Goal: Task Accomplishment & Management: Manage account settings

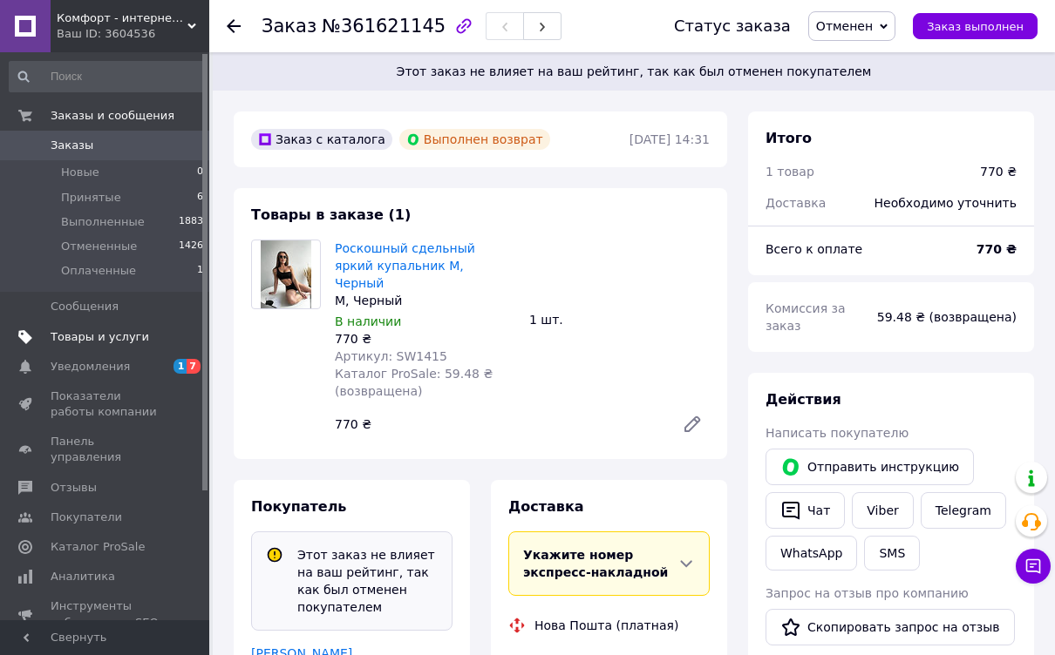
click at [119, 334] on span "Товары и услуги" at bounding box center [100, 337] width 98 height 16
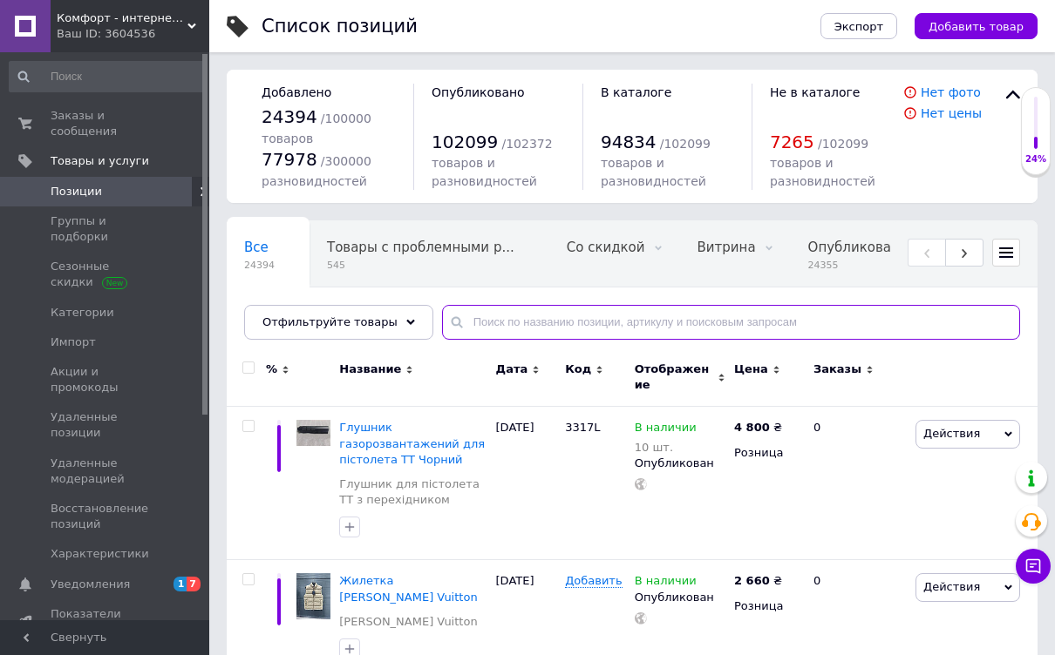
click at [466, 315] on input "text" at bounding box center [731, 322] width 578 height 35
paste input "[PERSON_NAME]"
type input "[PERSON_NAME]"
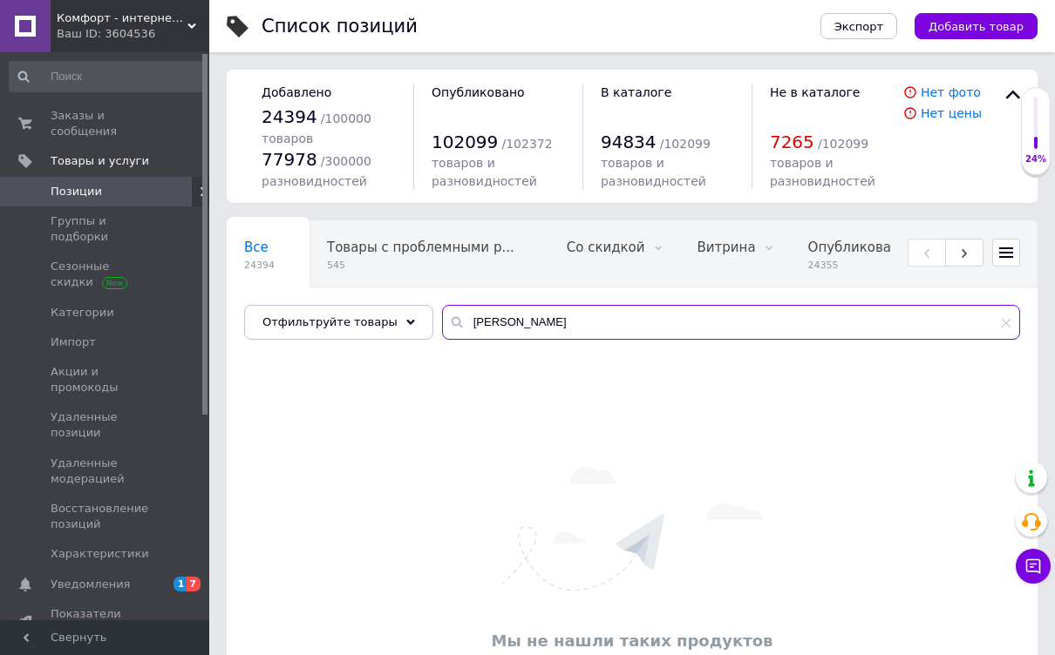
drag, startPoint x: 541, startPoint y: 319, endPoint x: 433, endPoint y: 330, distance: 108.7
click at [442, 330] on div "[PERSON_NAME]" at bounding box center [731, 322] width 578 height 35
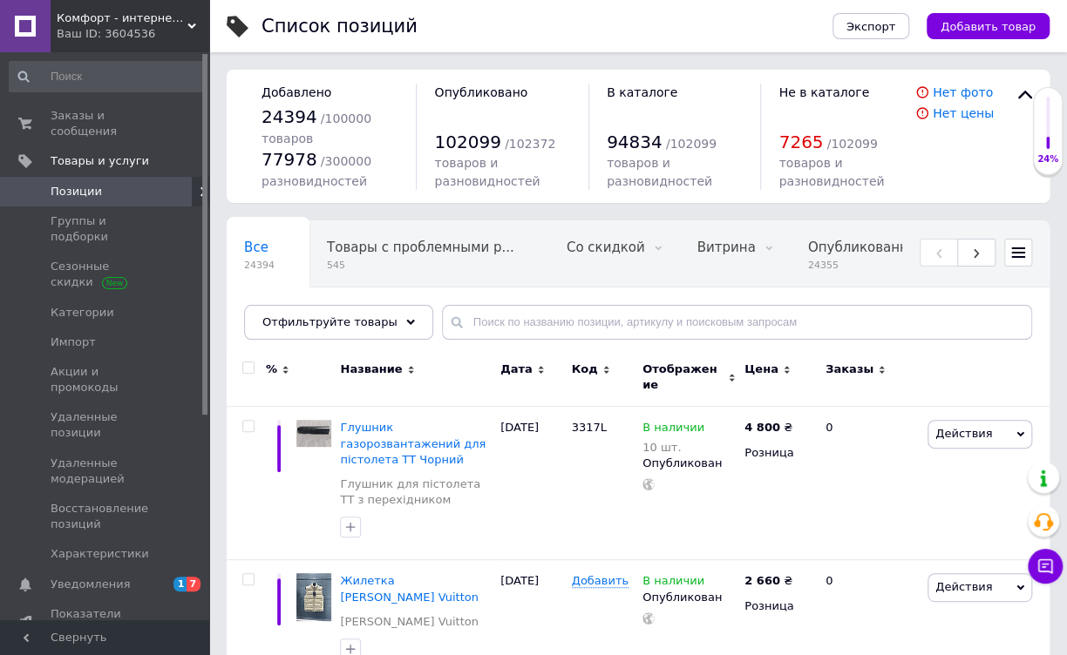
click at [76, 17] on span "Комфорт - интернет-магазин" at bounding box center [122, 18] width 131 height 16
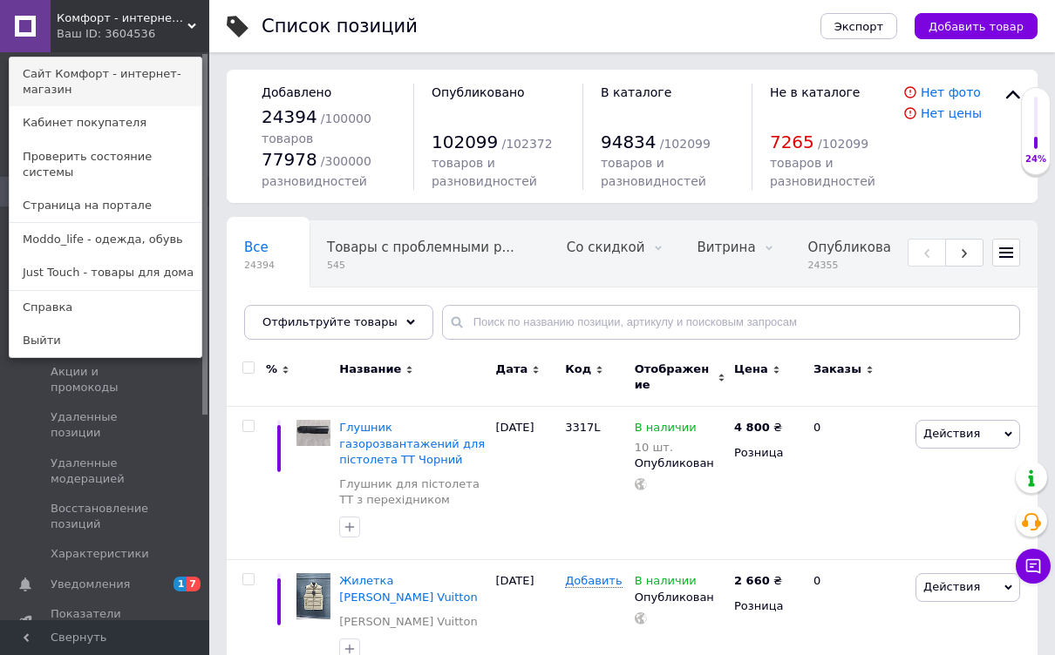
click at [90, 73] on link "Сайт Комфорт - интернет-магазин" at bounding box center [106, 82] width 192 height 49
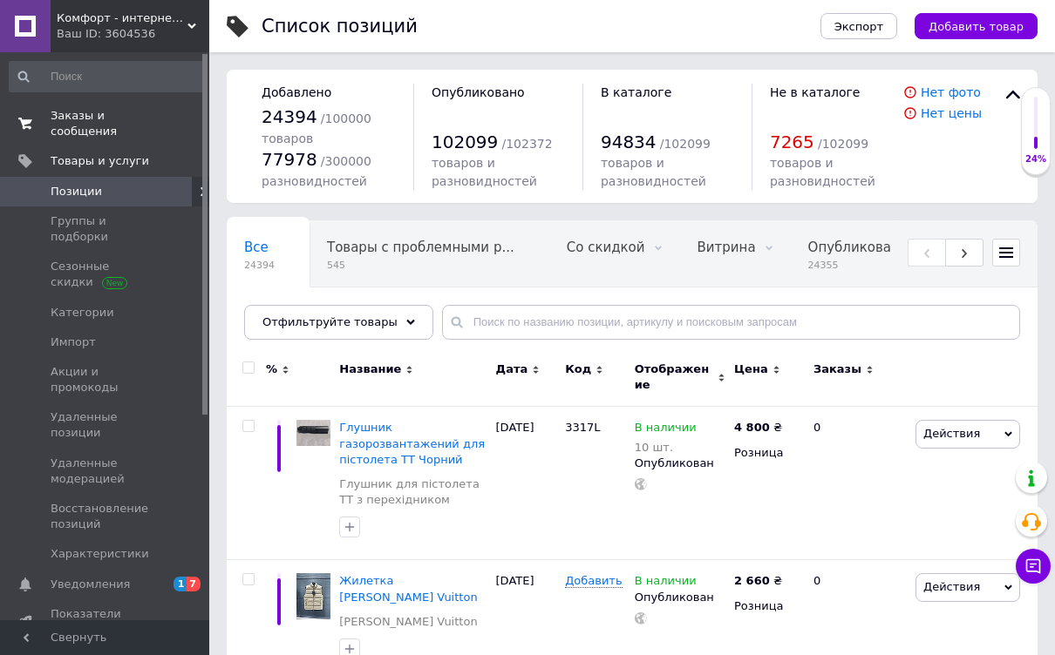
click at [91, 112] on span "Заказы и сообщения" at bounding box center [106, 123] width 111 height 31
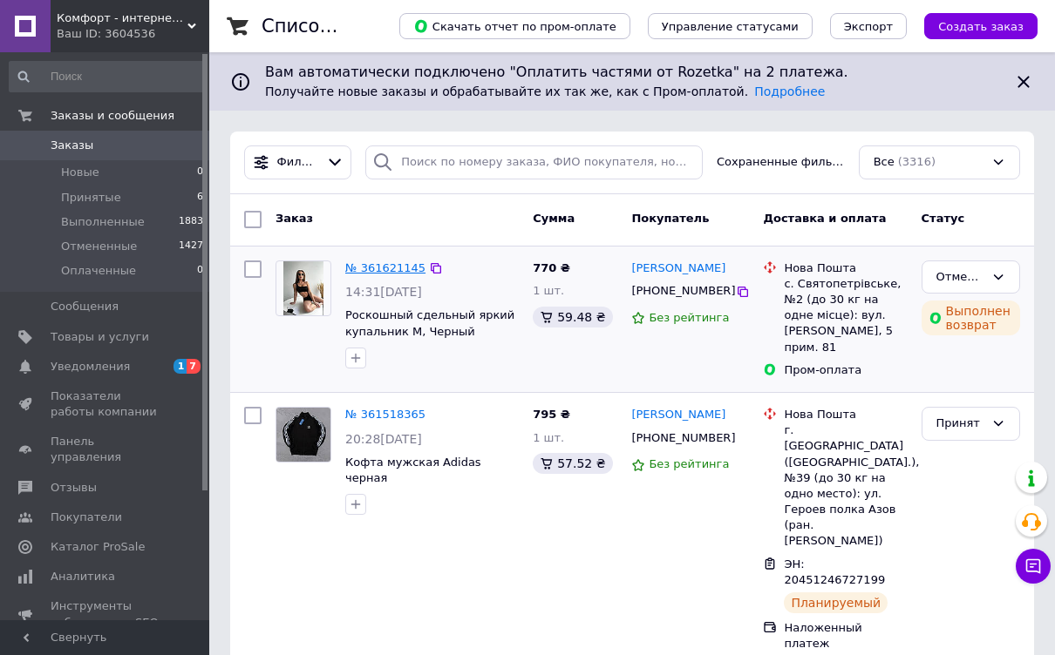
click at [379, 270] on link "№ 361621145" at bounding box center [385, 267] width 80 height 13
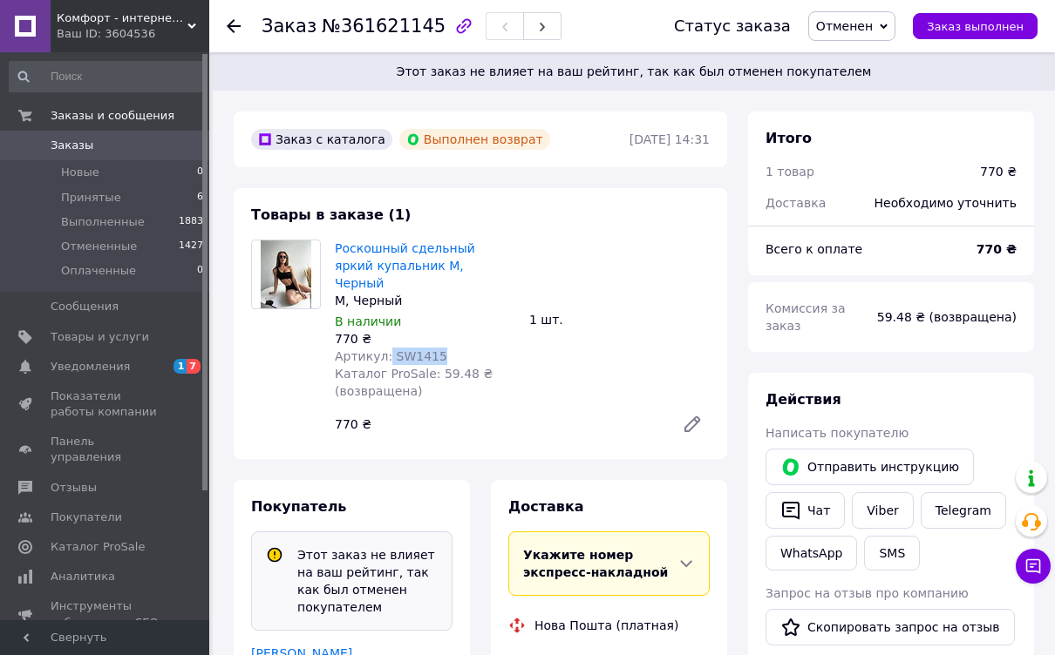
drag, startPoint x: 383, startPoint y: 339, endPoint x: 444, endPoint y: 335, distance: 61.2
click at [444, 348] on div "Артикул: SW1415" at bounding box center [425, 356] width 180 height 17
copy span "SW1415"
click at [150, 331] on span "Товары и услуги" at bounding box center [106, 337] width 111 height 16
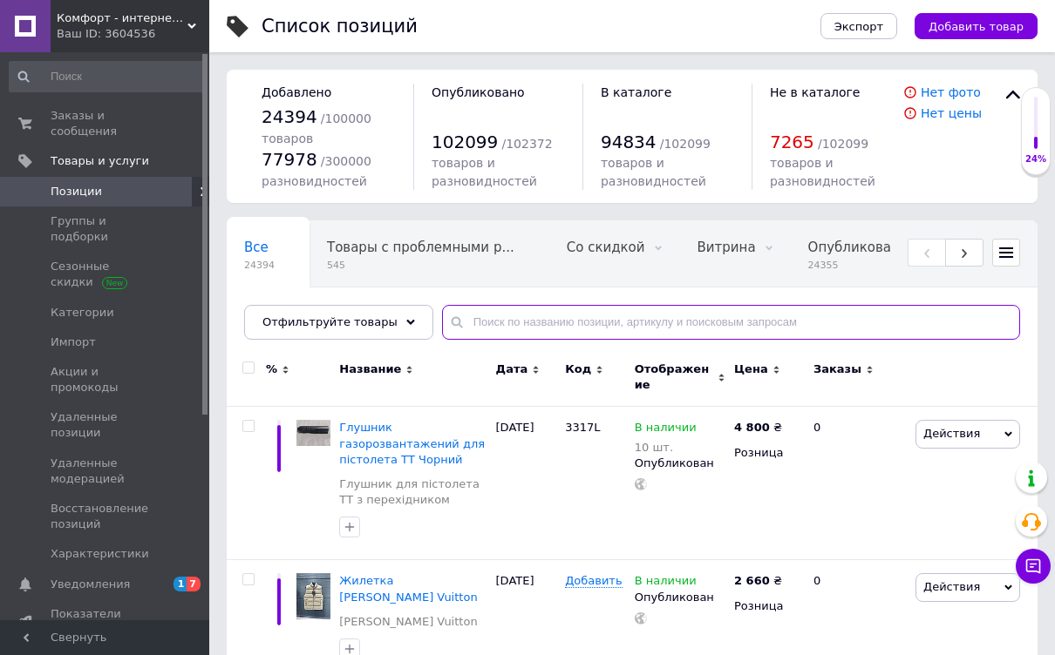
click at [452, 323] on input "text" at bounding box center [731, 322] width 578 height 35
paste input "SW1415"
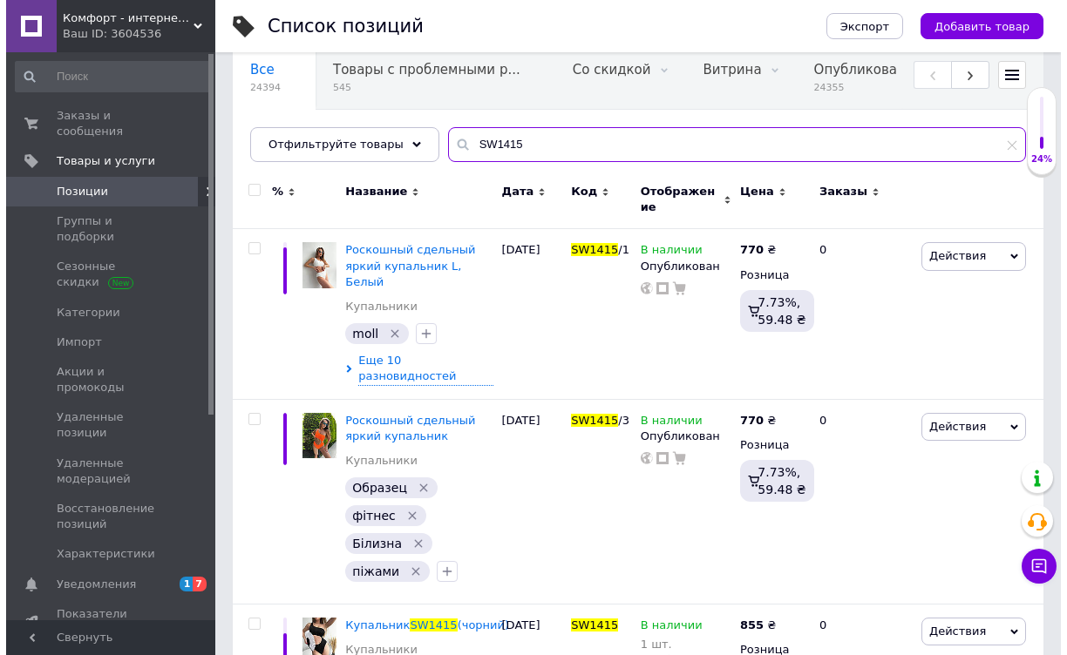
scroll to position [237, 0]
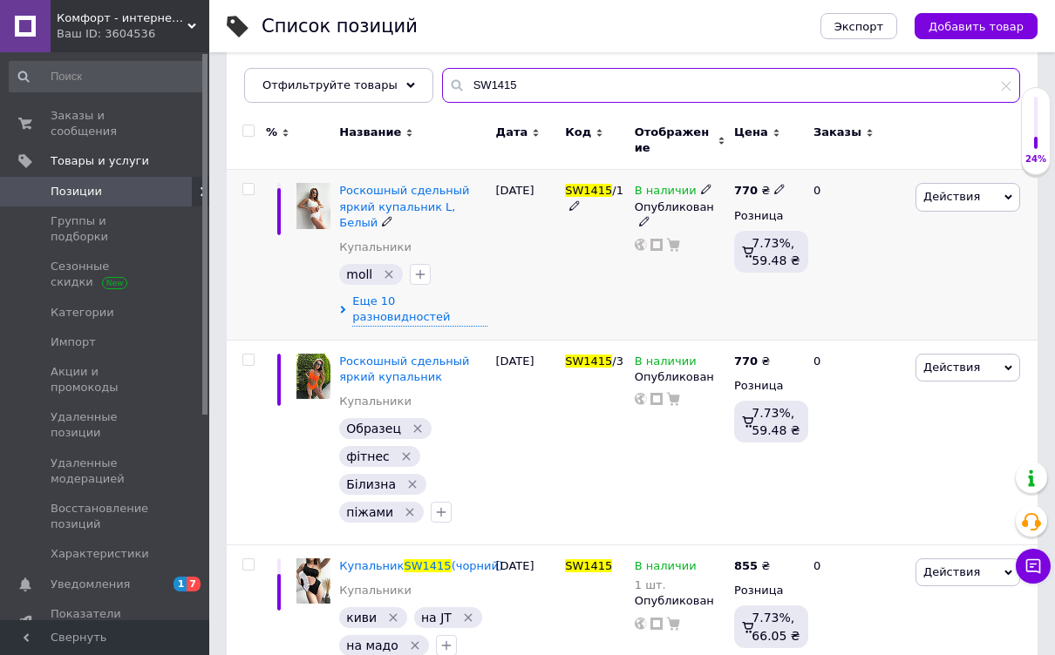
type input "SW1415"
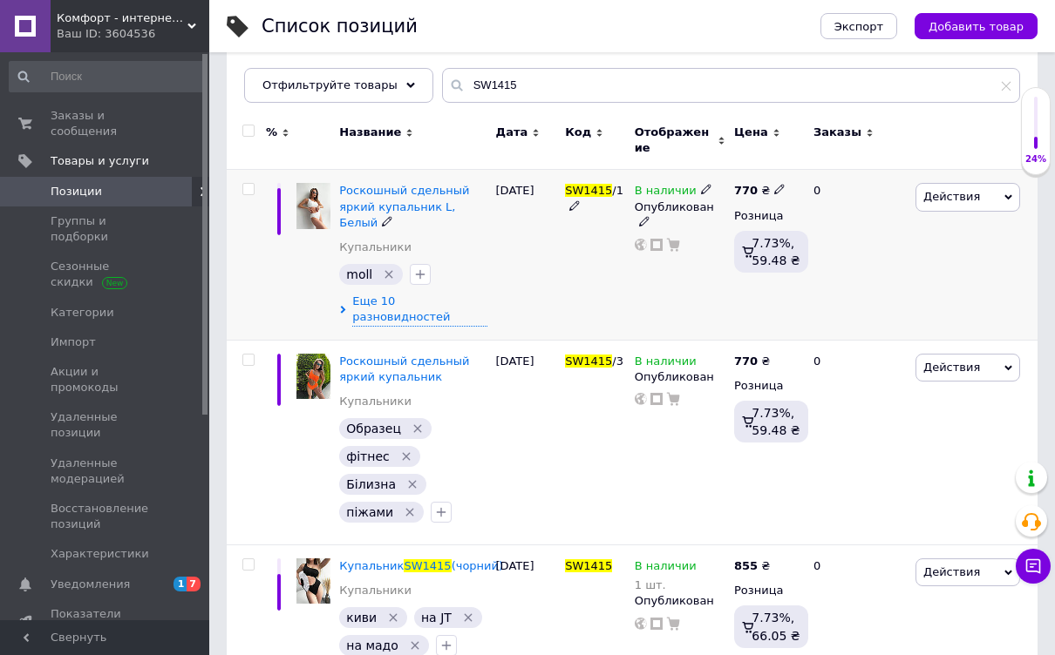
click at [1005, 194] on icon at bounding box center [1008, 198] width 8 height 8
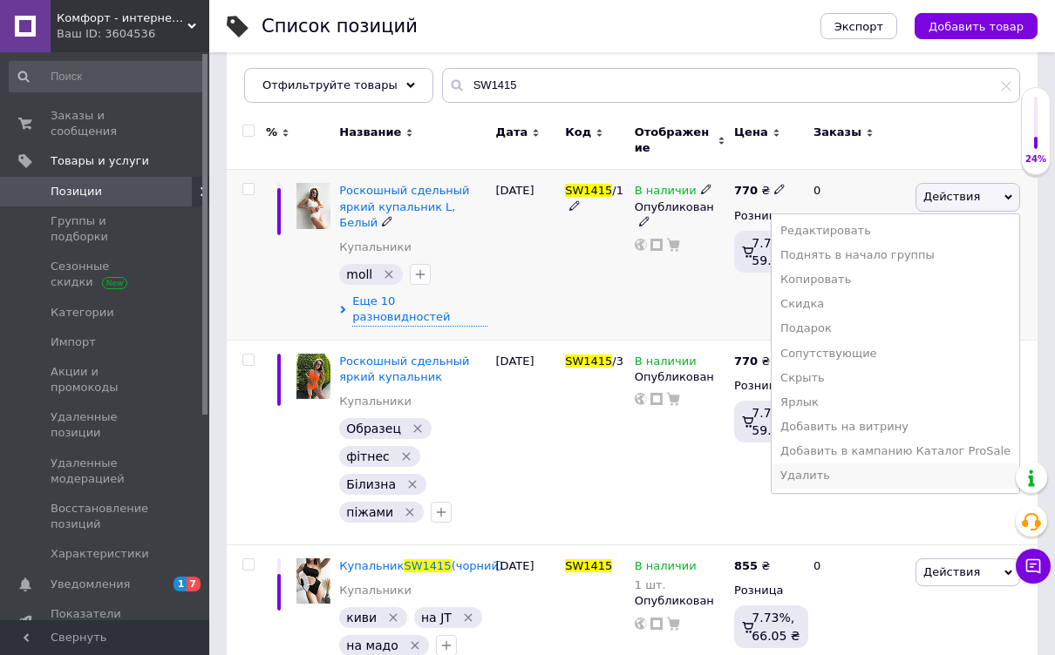
click at [855, 464] on li "Удалить" at bounding box center [895, 476] width 248 height 24
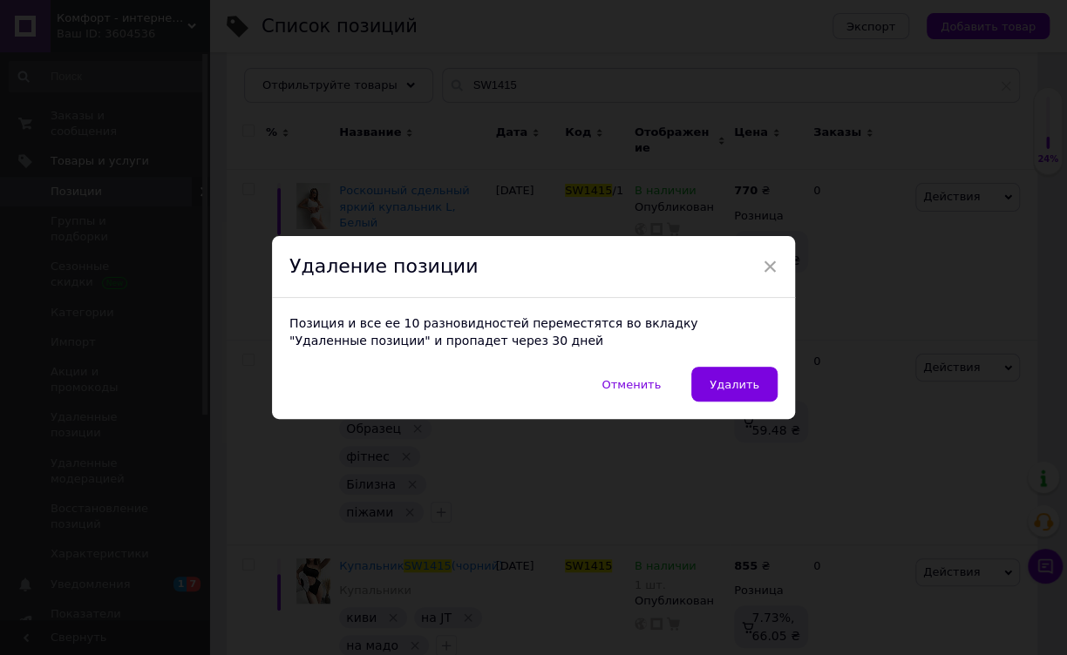
click at [749, 366] on div "Позиция и все ее 10 разновидностей переместятся во вкладку "Удаленные позиции" …" at bounding box center [533, 332] width 523 height 69
drag, startPoint x: 746, startPoint y: 373, endPoint x: 770, endPoint y: 378, distance: 24.1
click at [746, 373] on button "Удалить" at bounding box center [734, 384] width 86 height 35
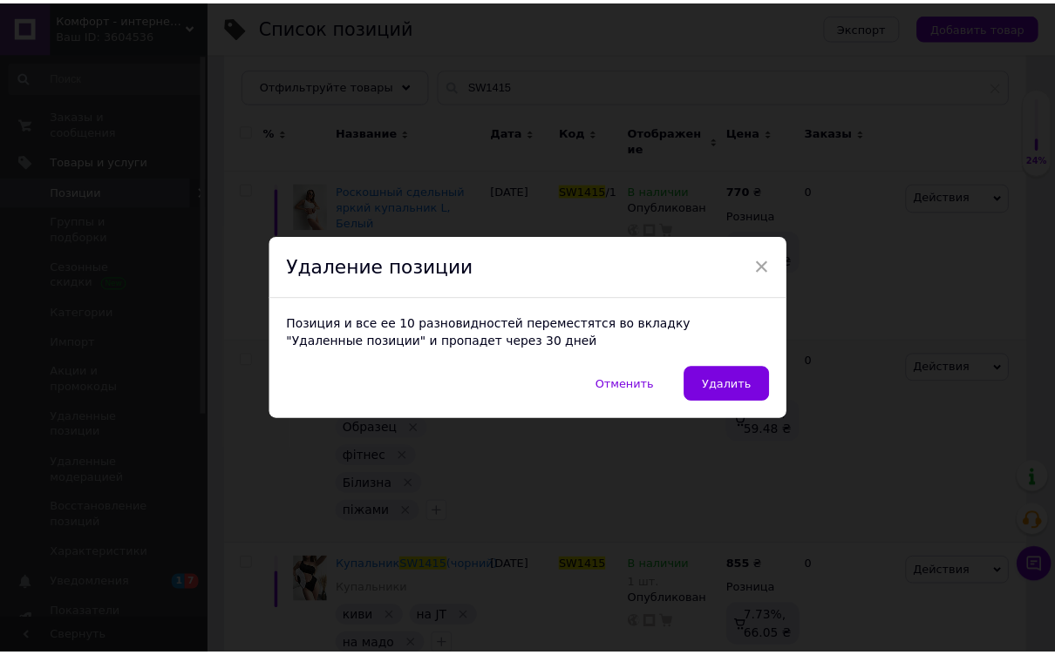
scroll to position [235, 0]
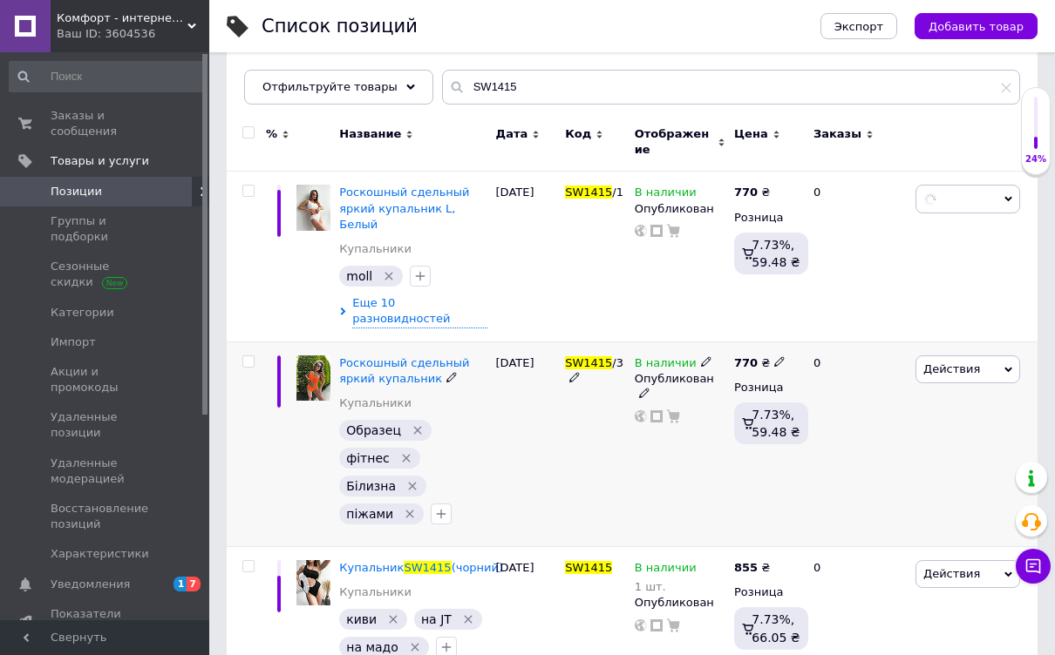
click at [1011, 366] on icon at bounding box center [1008, 370] width 8 height 8
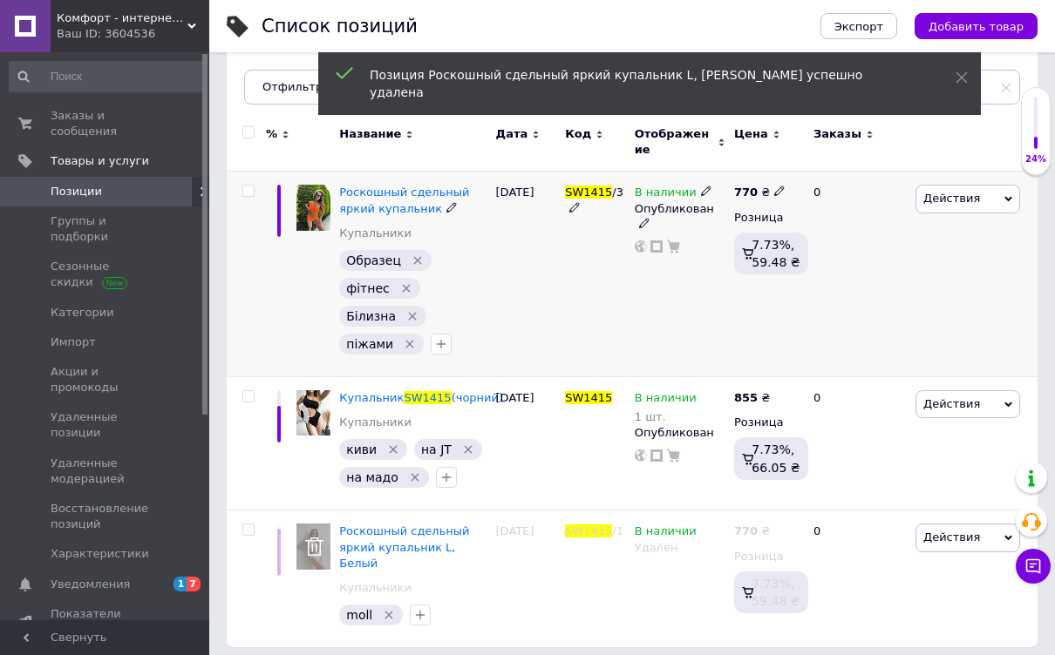
click at [1012, 185] on span "Действия" at bounding box center [967, 199] width 105 height 28
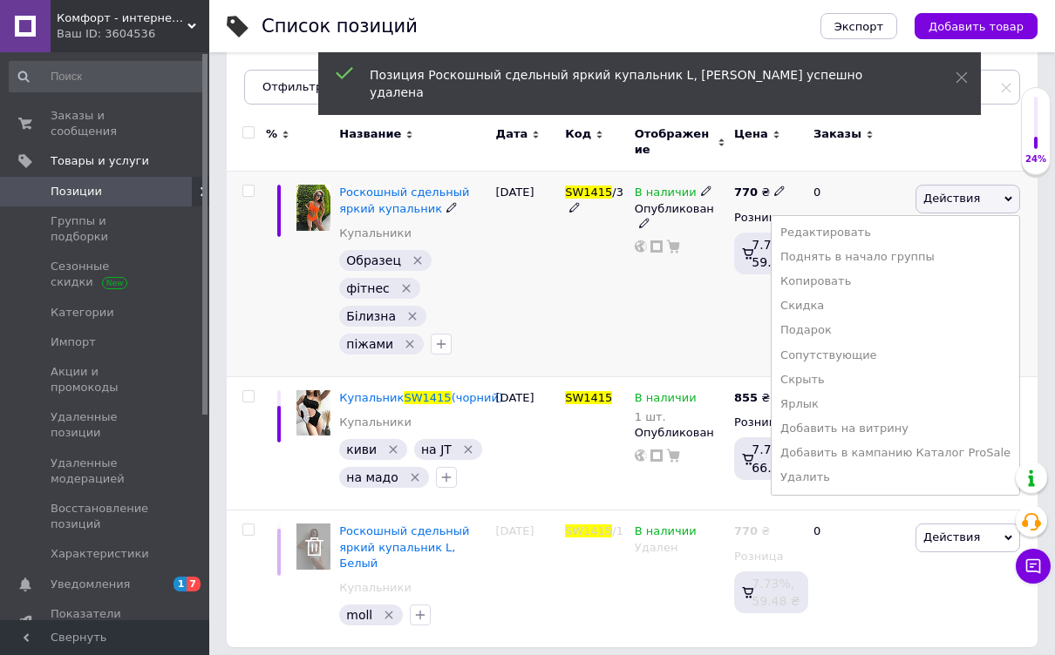
click at [624, 311] on div "SW1415 /3" at bounding box center [595, 275] width 70 height 206
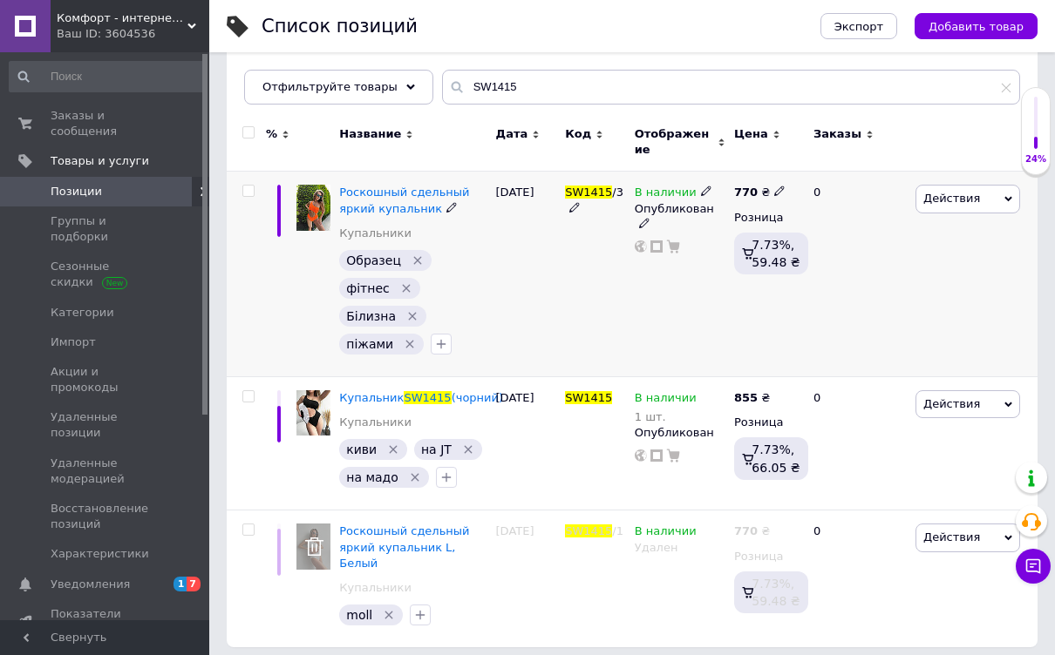
click at [253, 186] on input "checkbox" at bounding box center [247, 191] width 11 height 11
checkbox input "true"
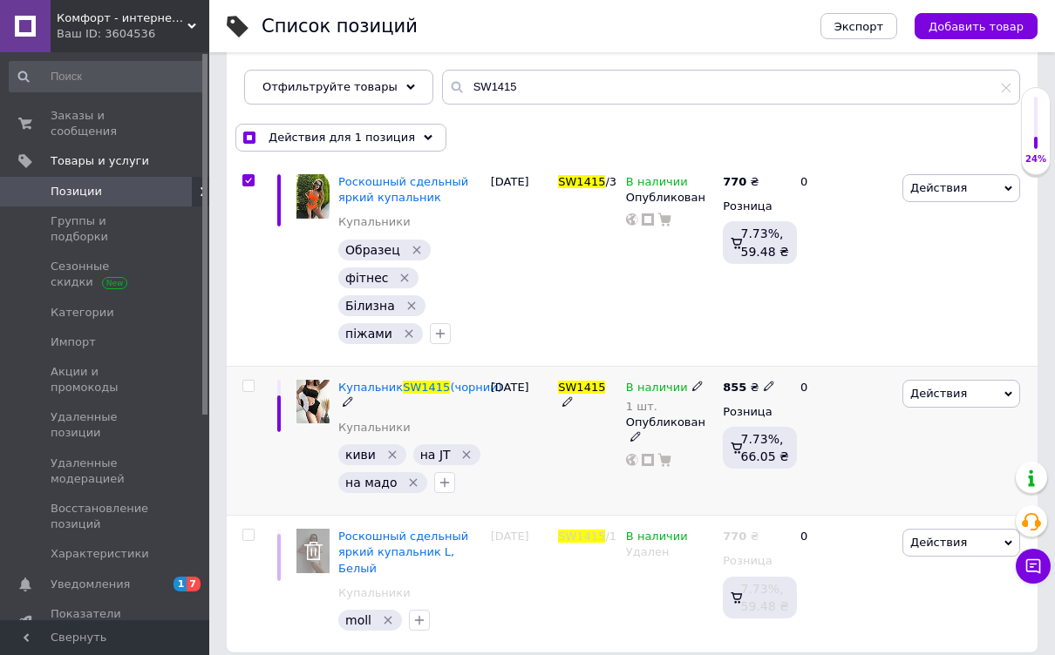
click at [249, 385] on input "checkbox" at bounding box center [247, 386] width 11 height 11
checkbox input "true"
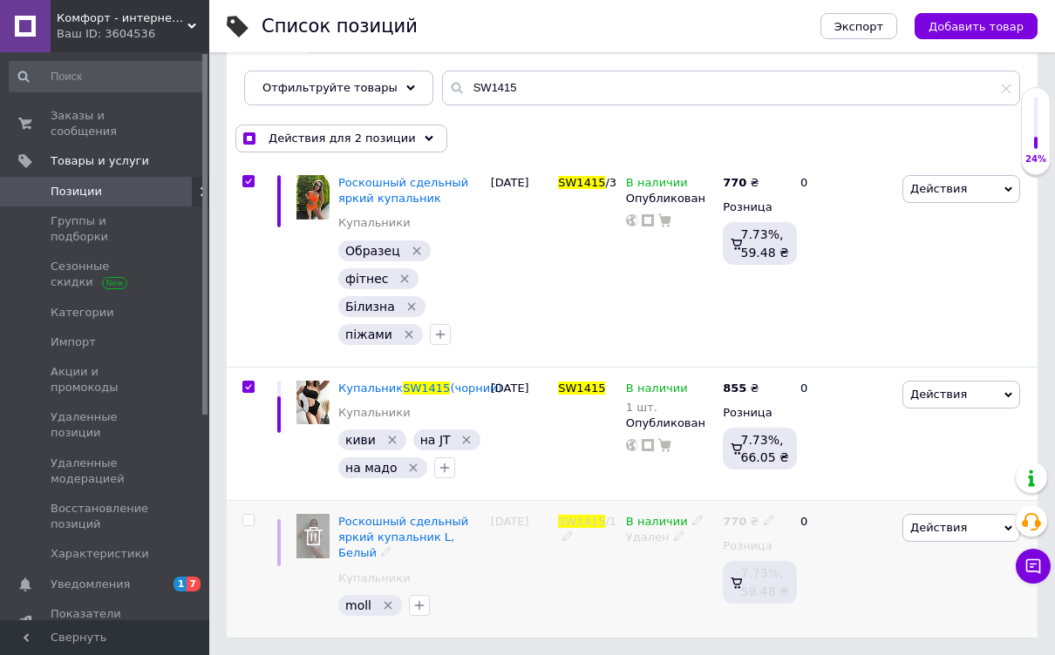
click at [250, 526] on input "checkbox" at bounding box center [247, 520] width 11 height 11
checkbox input "true"
click at [317, 142] on span "Действия для 3 позиции" at bounding box center [341, 139] width 147 height 16
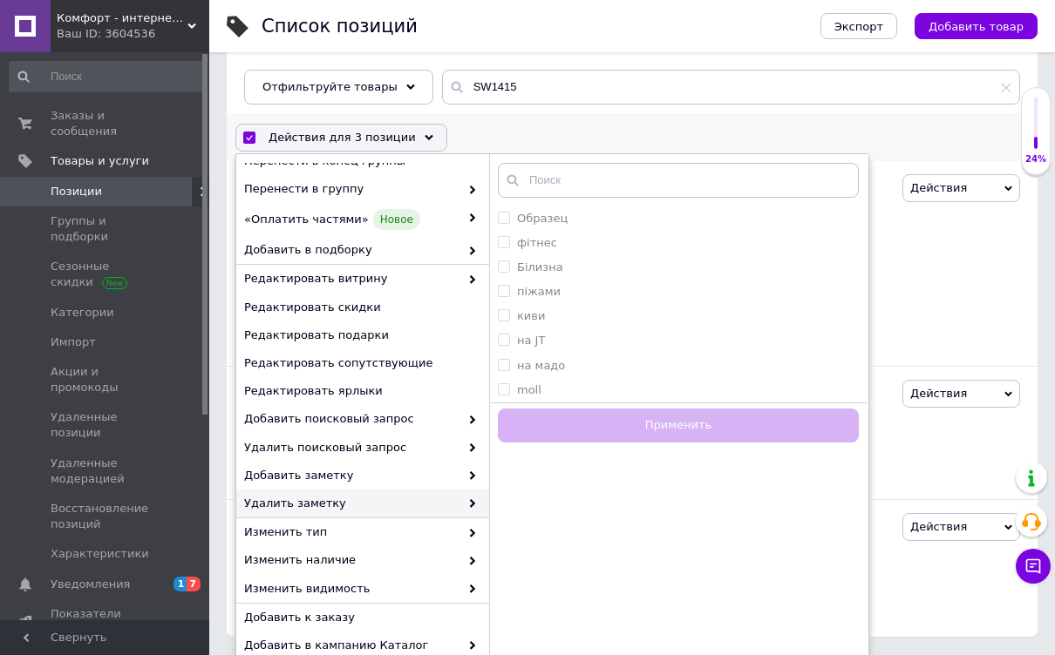
scroll to position [133, 0]
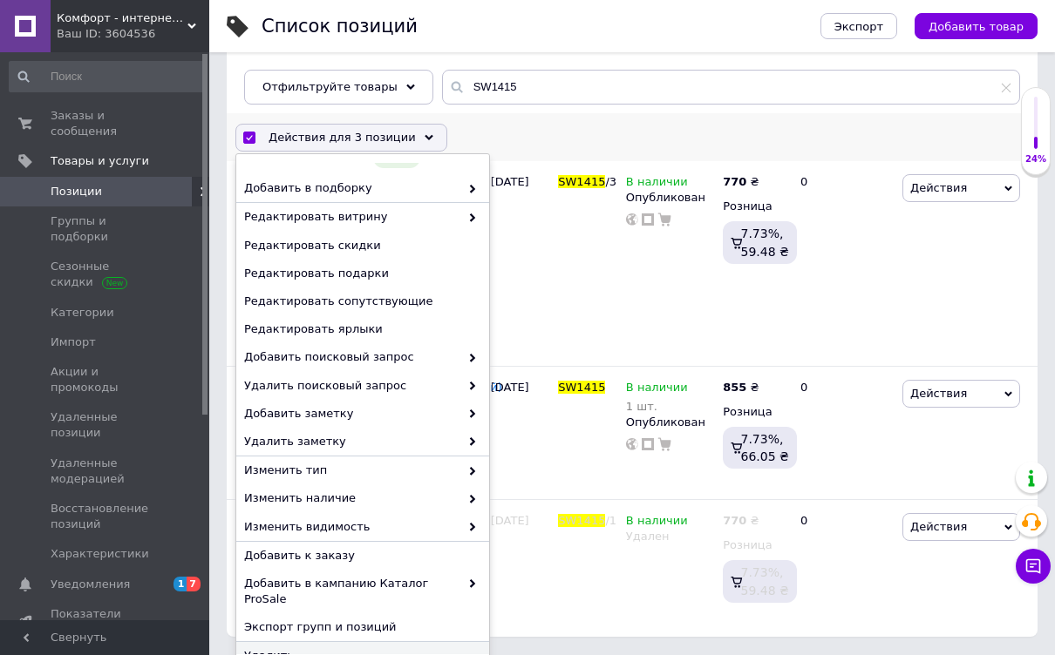
click at [325, 647] on div "Удалить" at bounding box center [362, 656] width 253 height 28
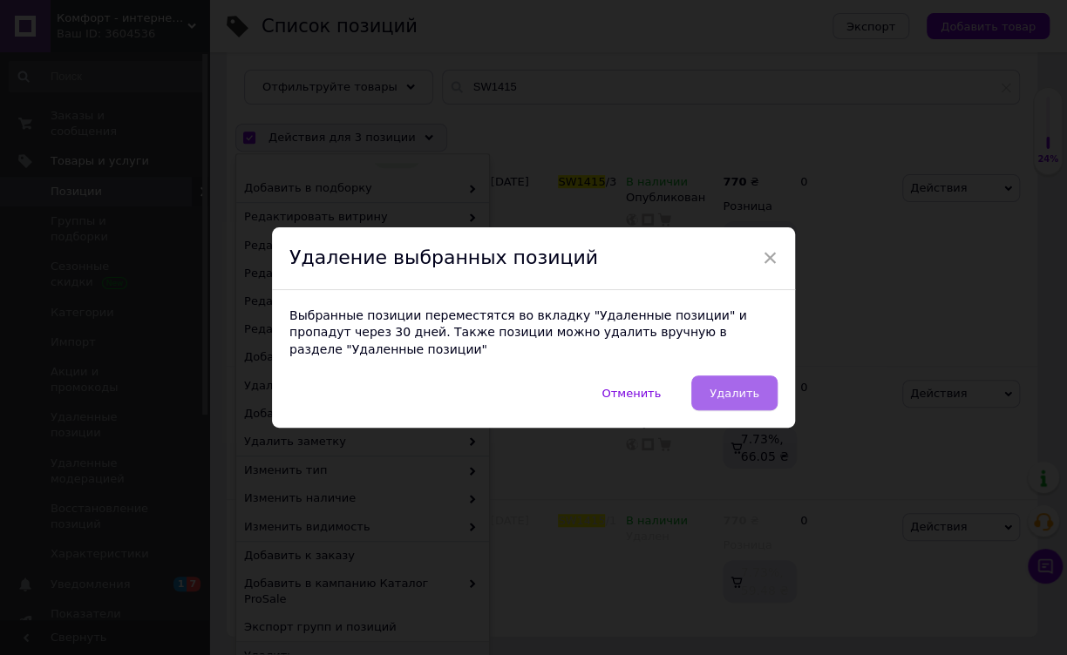
click at [739, 387] on span "Удалить" at bounding box center [735, 393] width 50 height 13
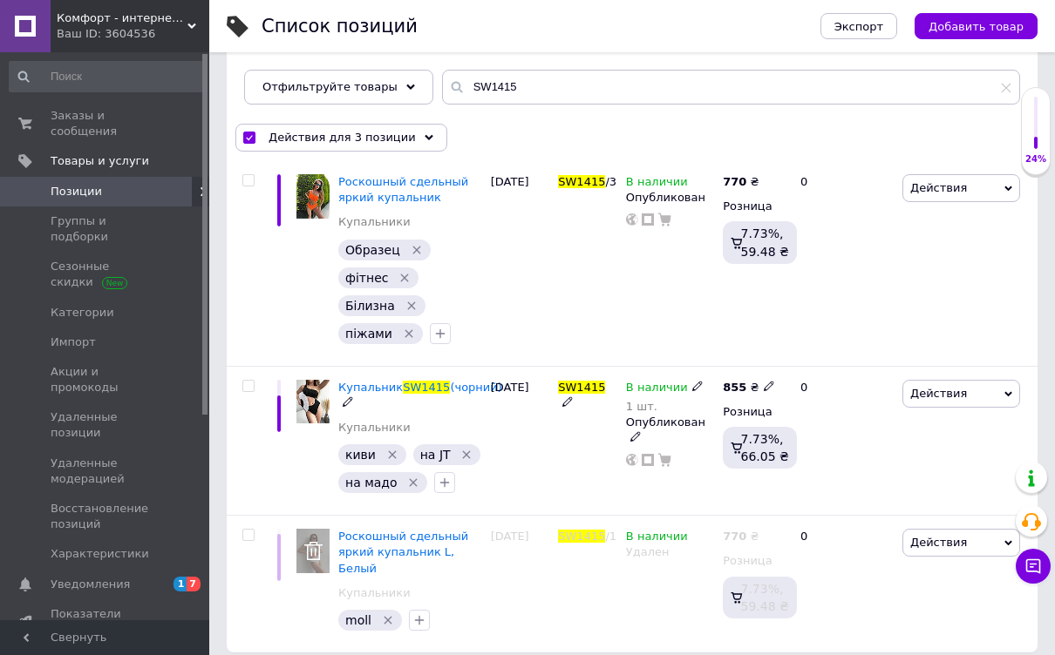
checkbox input "false"
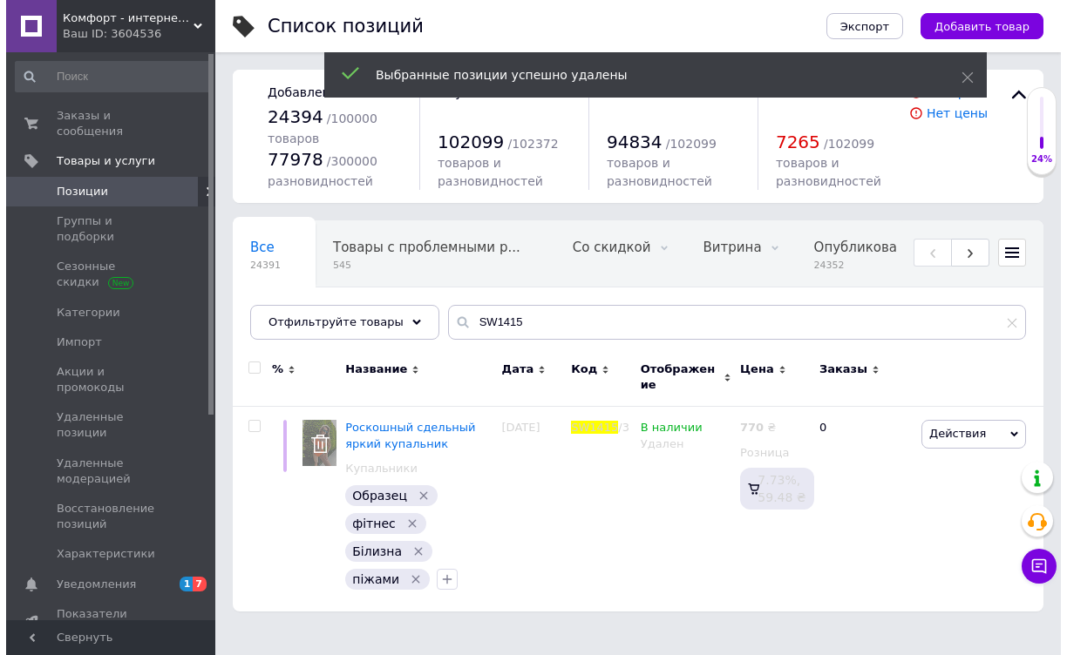
scroll to position [0, 0]
